Goal: Information Seeking & Learning: Learn about a topic

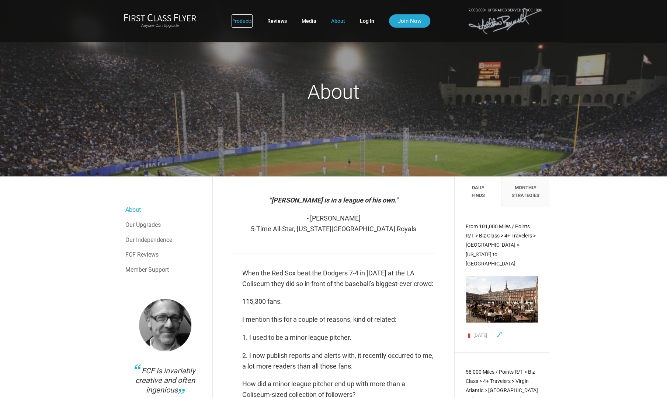
click at [247, 24] on link "Products" at bounding box center [241, 20] width 21 height 13
click at [164, 21] on img at bounding box center [160, 18] width 72 height 8
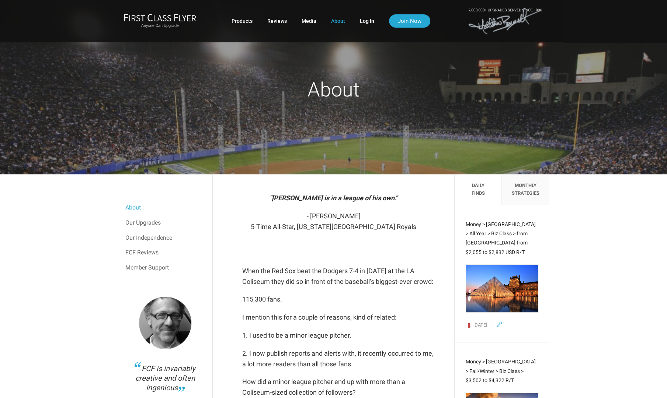
scroll to position [6, 0]
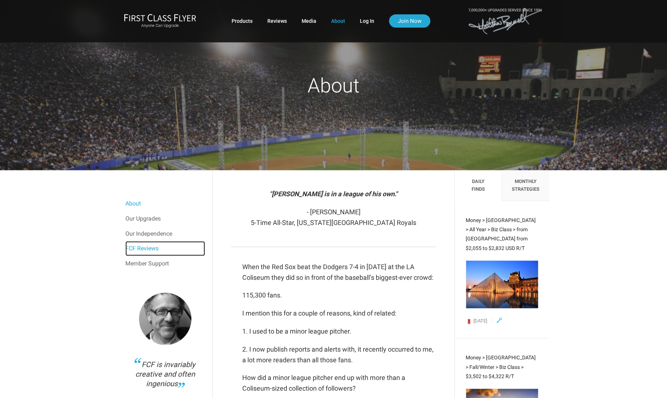
click at [150, 244] on link "FCF Reviews" at bounding box center [165, 248] width 80 height 15
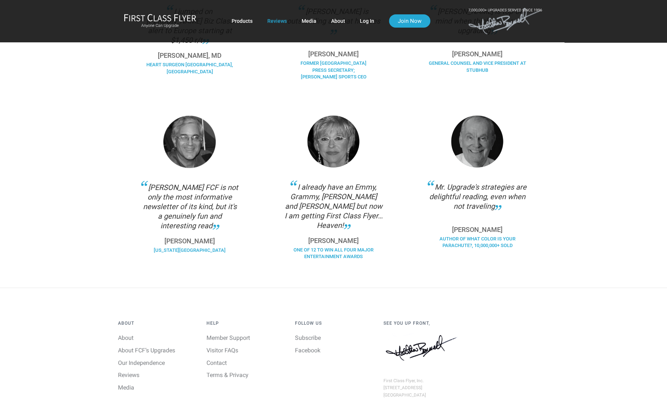
scroll to position [521, 0]
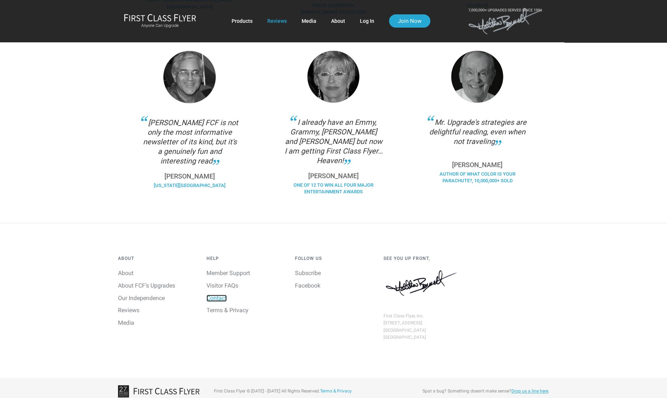
click at [222, 295] on link "Contact" at bounding box center [216, 298] width 20 height 7
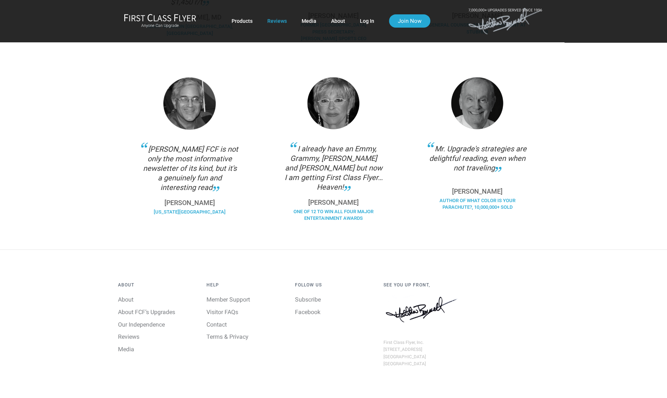
scroll to position [521, 0]
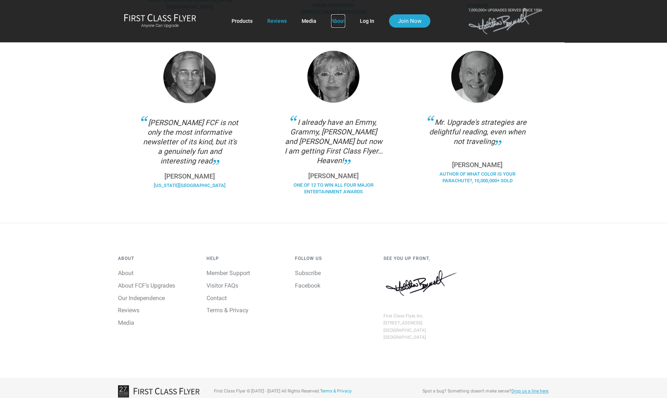
click at [340, 16] on link "About" at bounding box center [338, 20] width 14 height 13
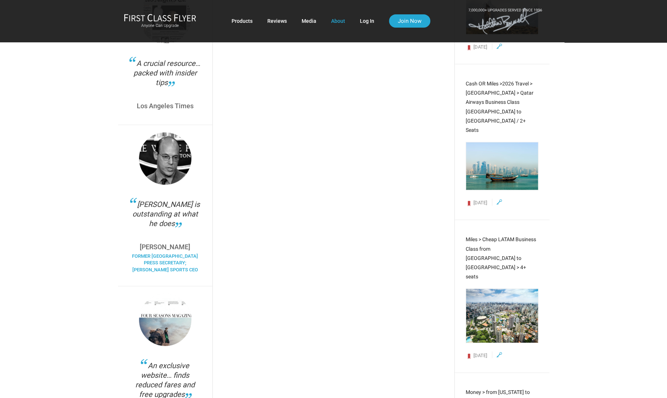
scroll to position [1144, 0]
click at [170, 201] on div "[PERSON_NAME] is outstanding at what he does" at bounding box center [165, 218] width 72 height 37
copy div "[PERSON_NAME]"
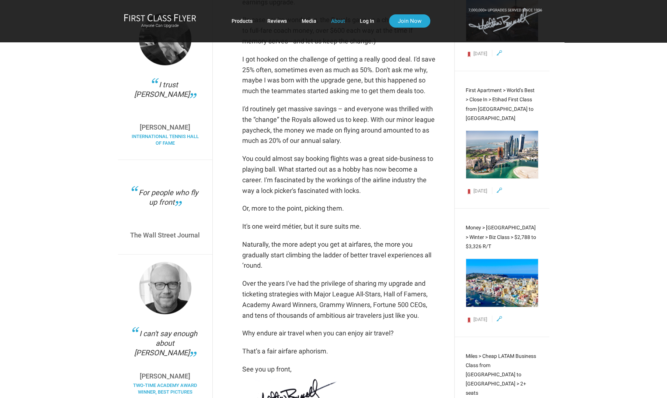
scroll to position [428, 0]
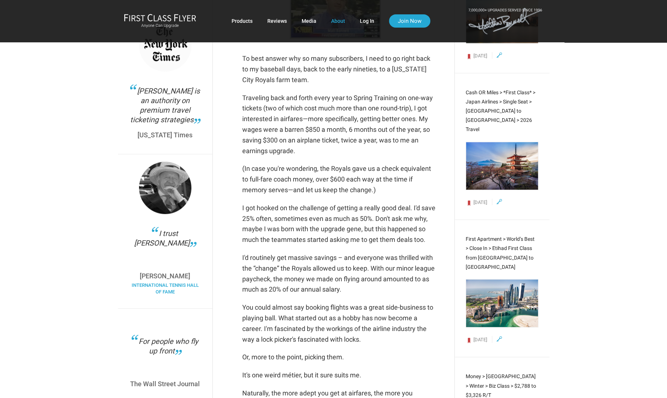
click at [172, 233] on div "I trust [PERSON_NAME]" at bounding box center [165, 247] width 72 height 37
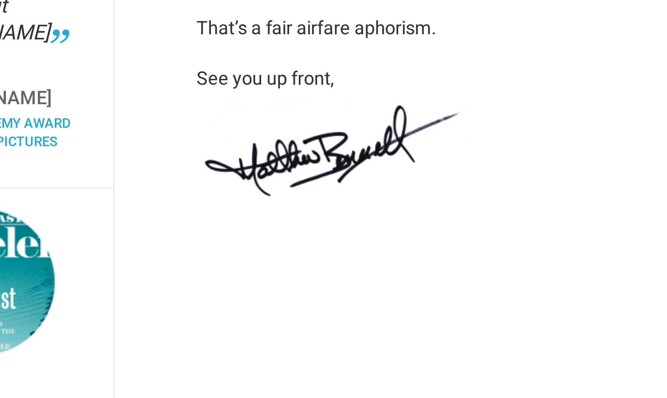
scroll to position [762, 0]
